Goal: Ask a question

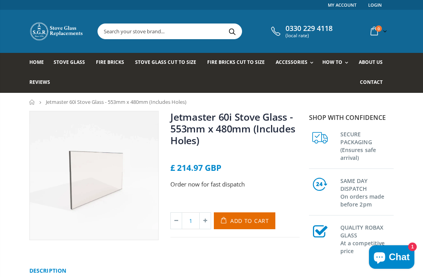
click at [68, 257] on div "Jetmaster 60i Stove Glass - 553mm x 480mm (Includes Holes) No reviews £ 214.97 …" at bounding box center [165, 184] width 282 height 147
click at [69, 255] on div "Jetmaster 60i Stove Glass - 553mm x 480mm (Includes Holes) No reviews £ 214.97 …" at bounding box center [165, 184] width 282 height 147
click at [62, 249] on div "Jetmaster 60i Stove Glass - 553mm x 480mm (Includes Holes) No reviews £ 214.97 …" at bounding box center [165, 184] width 282 height 147
click at [62, 248] on div "Jetmaster 60i Stove Glass - 553mm x 480mm (Includes Holes) No reviews £ 214.97 …" at bounding box center [165, 184] width 282 height 147
click at [61, 247] on div "Jetmaster 60i Stove Glass - 553mm x 480mm (Includes Holes) No reviews £ 214.97 …" at bounding box center [165, 184] width 282 height 147
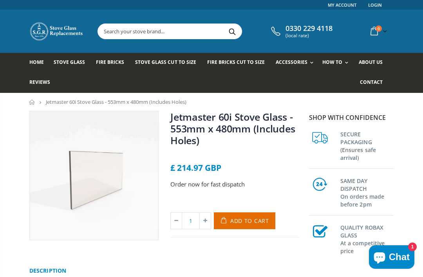
click at [62, 248] on div "Jetmaster 60i Stove Glass - 553mm x 480mm (Includes Holes) No reviews £ 214.97 …" at bounding box center [165, 184] width 282 height 147
click at [67, 250] on div "Jetmaster 60i Stove Glass - 553mm x 480mm (Includes Holes) No reviews £ 214.97 …" at bounding box center [165, 184] width 282 height 147
click at [376, 82] on span "Contact" at bounding box center [371, 82] width 23 height 7
click at [404, 254] on span "Chat" at bounding box center [399, 257] width 21 height 12
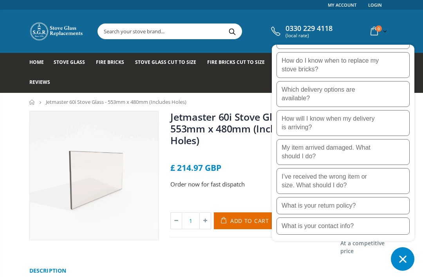
scroll to position [290, 0]
click at [408, 263] on icon "Chat window" at bounding box center [403, 259] width 12 height 12
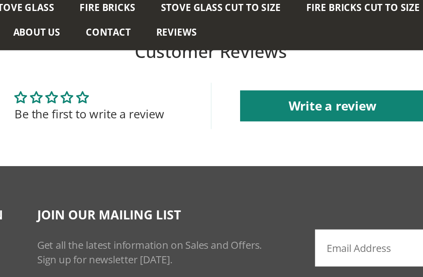
scroll to position [647, 0]
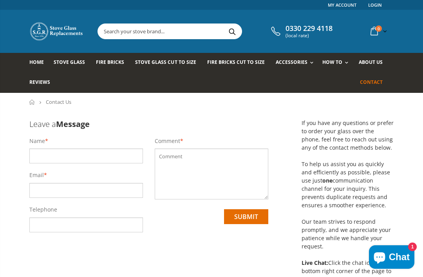
click at [398, 258] on span "Chat" at bounding box center [399, 257] width 21 height 12
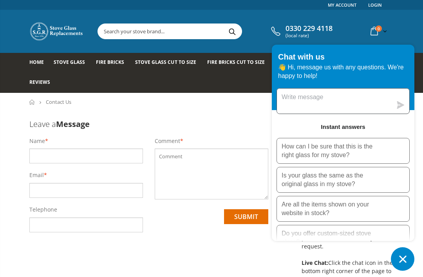
click at [289, 101] on textarea "Message us" at bounding box center [334, 101] width 115 height 25
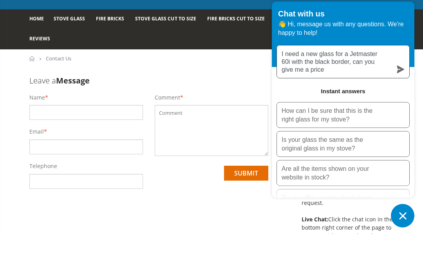
scroll to position [0, 0]
type textarea "I need a new glass for a Jetmaster 60i with the black border, can you give me a…"
click at [404, 109] on icon "submit" at bounding box center [400, 113] width 7 height 8
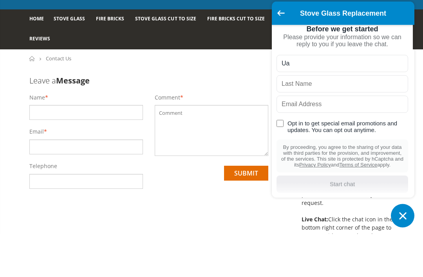
scroll to position [22, 0]
type input "Ua"
click at [310, 118] on input "text" at bounding box center [343, 126] width 132 height 17
type input "[PERSON_NAME]"
click at [304, 139] on input "text" at bounding box center [343, 147] width 132 height 17
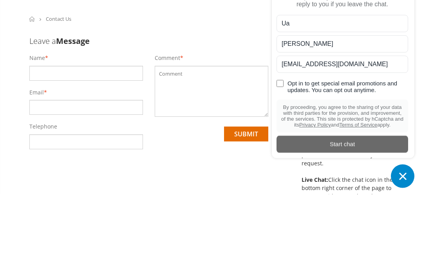
scroll to position [27, 0]
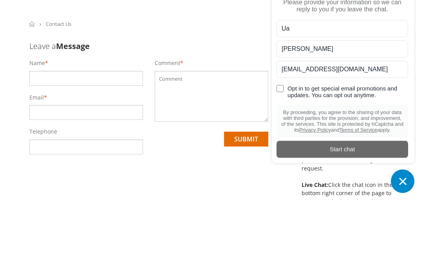
type input "[EMAIL_ADDRESS][DOMAIN_NAME]"
click at [409, 94] on div "Before we get started Please provide your information so we can reply to you if…" at bounding box center [342, 154] width 141 height 173
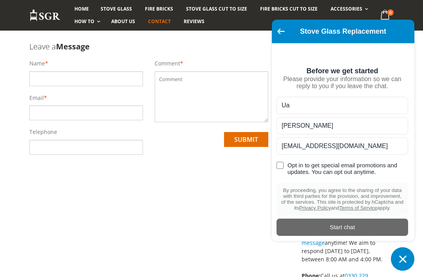
scroll to position [78, 0]
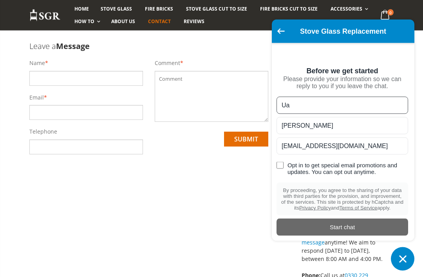
click at [296, 114] on input "Ua" at bounding box center [343, 105] width 132 height 17
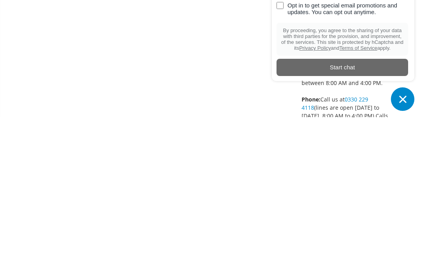
scroll to position [98, 0]
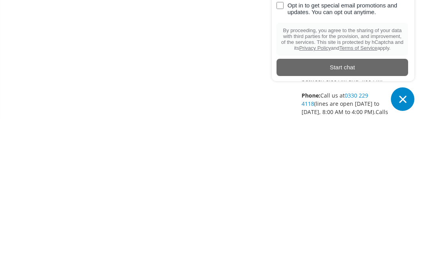
type input "Una"
click at [346, 223] on div "Start chat" at bounding box center [342, 227] width 122 height 9
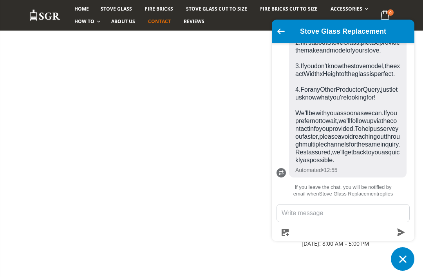
scroll to position [190, 0]
click at [292, 222] on textarea "Message us" at bounding box center [343, 213] width 132 height 17
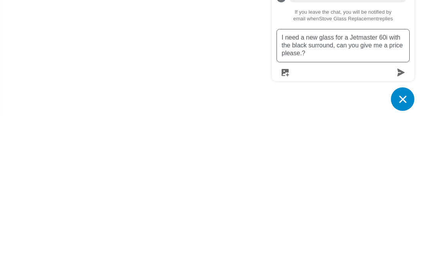
scroll to position [225, 0]
type textarea "I need a new glass for a Jetmaster 60i with the black surround, can you give me…"
click at [401, 228] on icon "submit" at bounding box center [401, 232] width 8 height 8
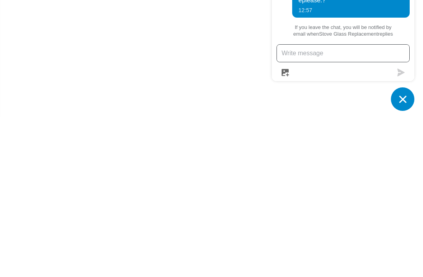
scroll to position [279, 0]
click at [409, 247] on button "Chat window" at bounding box center [403, 259] width 24 height 24
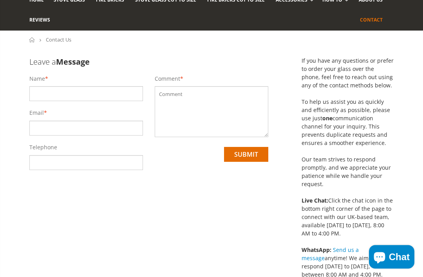
scroll to position [0, 0]
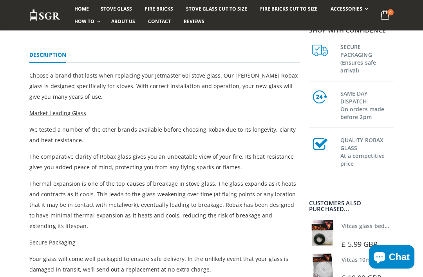
scroll to position [216, 0]
